Goal: Task Accomplishment & Management: Manage account settings

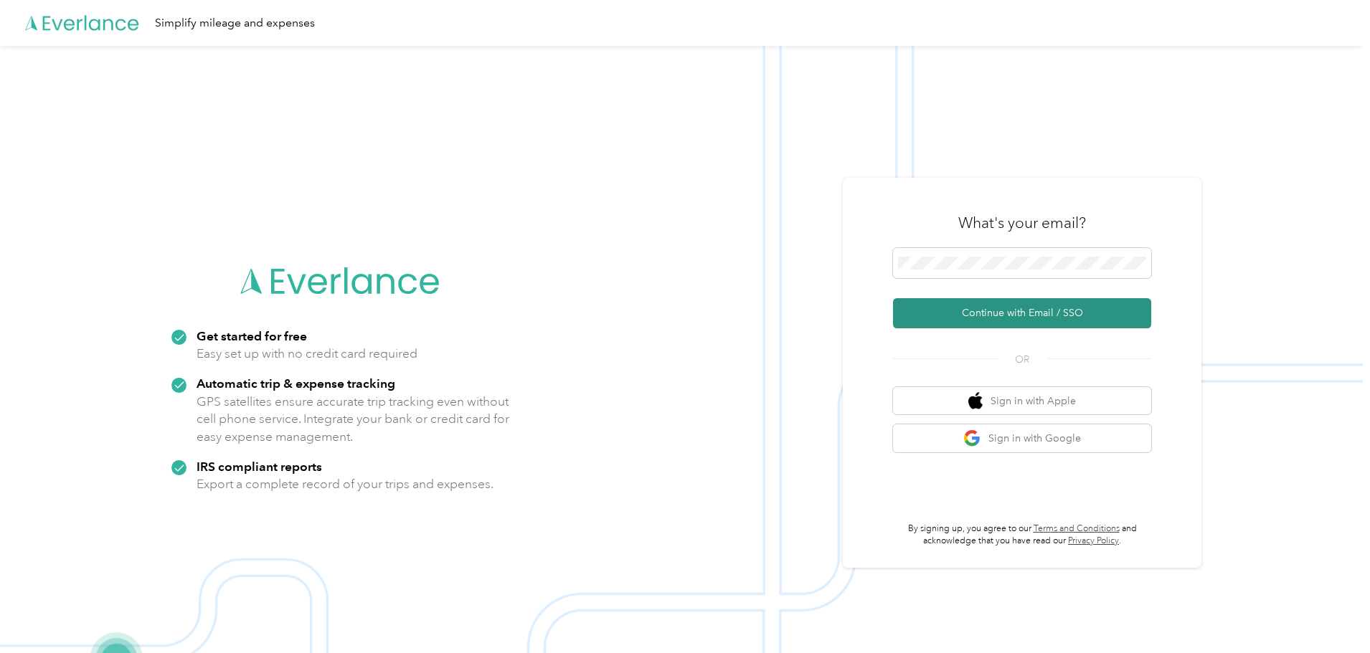
click at [941, 305] on button "Continue with Email / SSO" at bounding box center [1022, 313] width 258 height 30
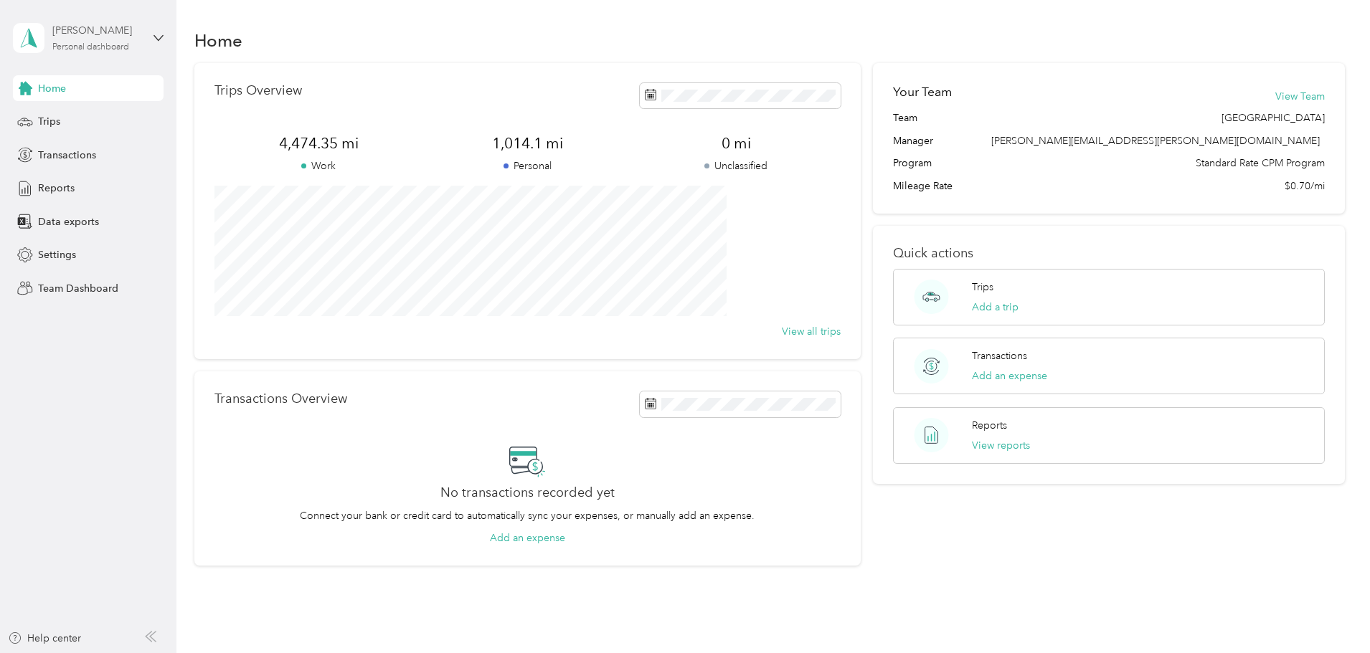
click at [75, 37] on div "[PERSON_NAME]" at bounding box center [97, 30] width 90 height 15
click at [74, 117] on div "Team dashboard" at bounding box center [64, 117] width 77 height 15
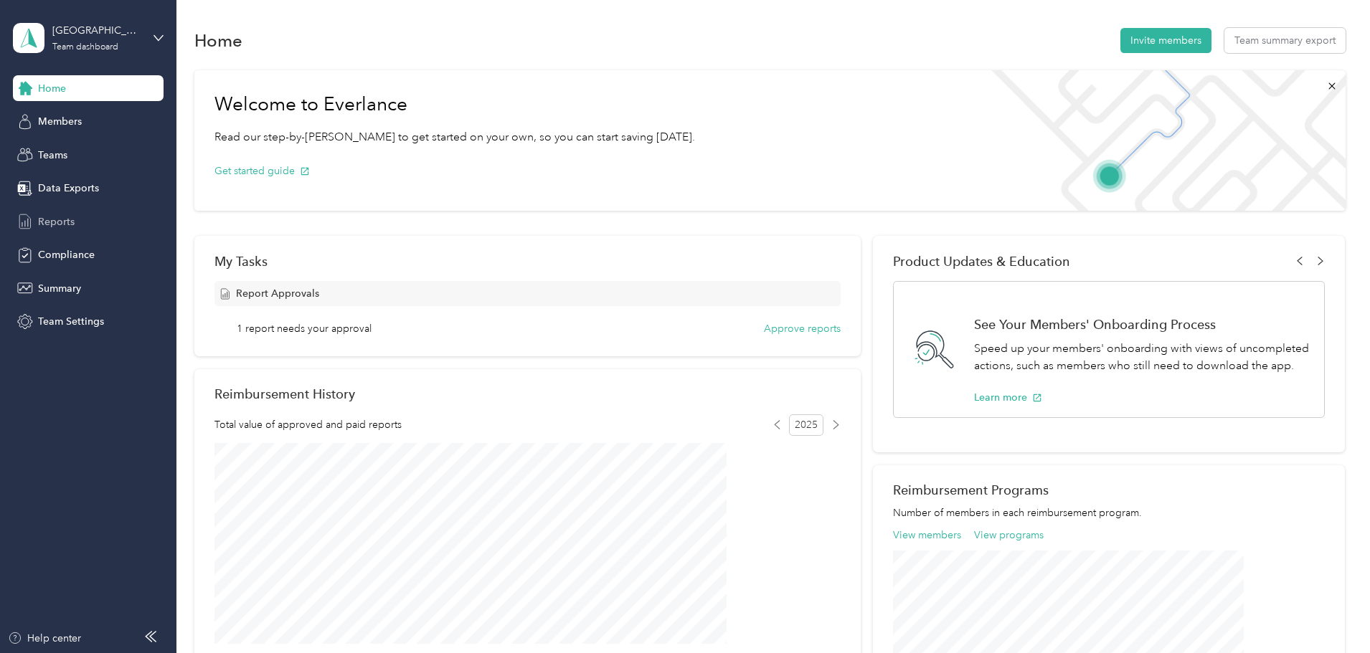
click at [55, 219] on span "Reports" at bounding box center [56, 221] width 37 height 15
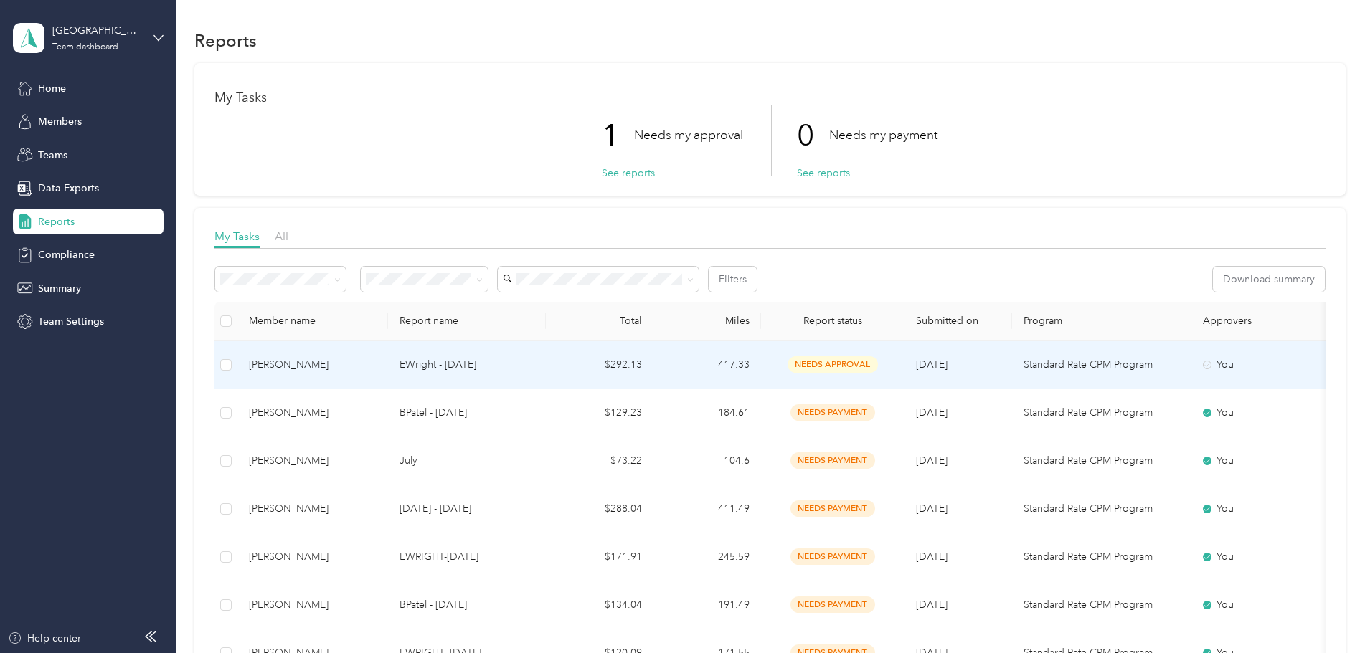
click at [375, 366] on div "[PERSON_NAME]" at bounding box center [313, 365] width 128 height 16
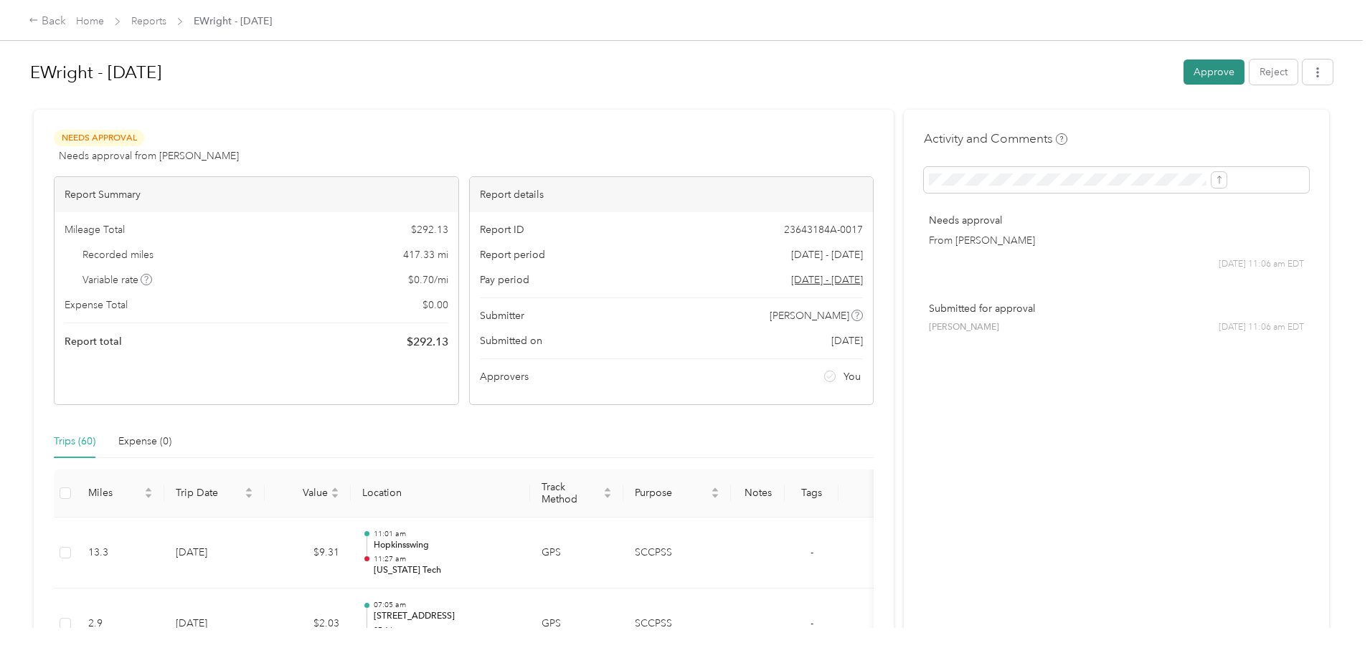
click at [1183, 69] on button "Approve" at bounding box center [1213, 72] width 61 height 25
